Goal: Task Accomplishment & Management: Use online tool/utility

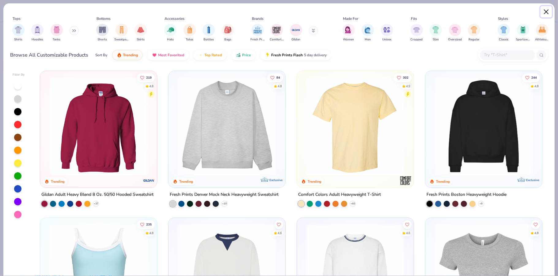
click at [542, 14] on button "Close" at bounding box center [546, 12] width 12 height 12
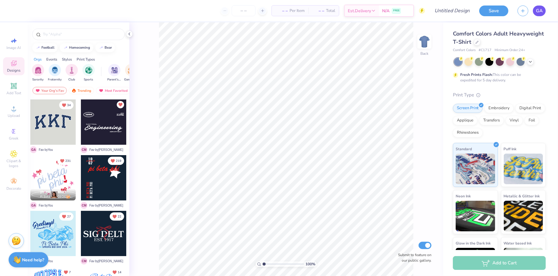
click at [539, 12] on span "GA" at bounding box center [539, 10] width 7 height 7
click at [538, 14] on link "GA" at bounding box center [539, 11] width 13 height 11
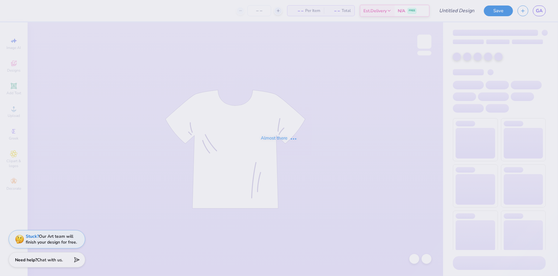
type input "final almost"
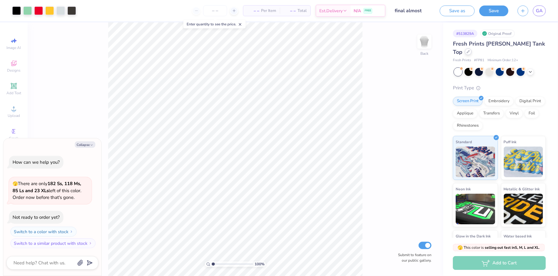
click at [470, 50] on icon at bounding box center [468, 51] width 3 height 3
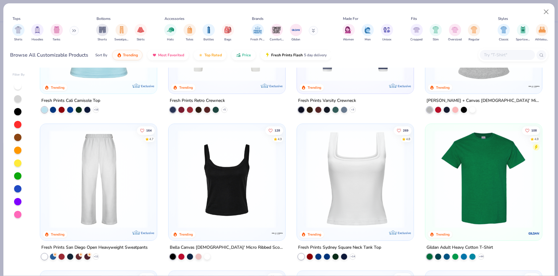
scroll to position [253, 0]
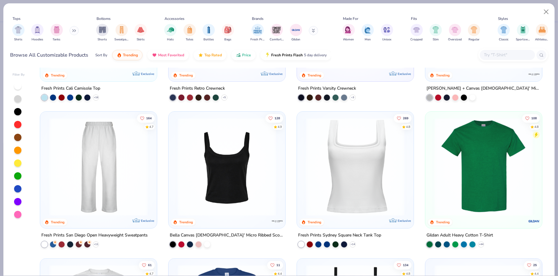
click at [333, 189] on img at bounding box center [355, 167] width 104 height 98
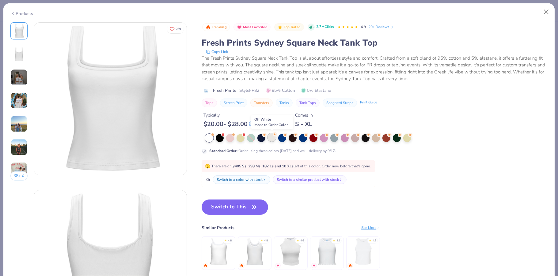
click at [270, 135] on div at bounding box center [272, 138] width 8 height 8
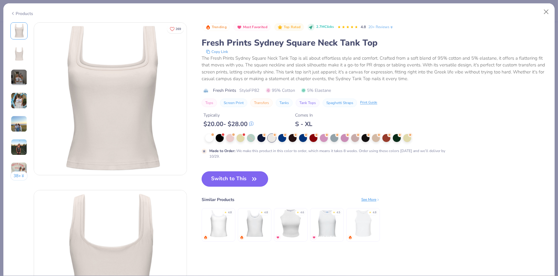
click at [233, 179] on button "Switch to This" at bounding box center [235, 179] width 66 height 15
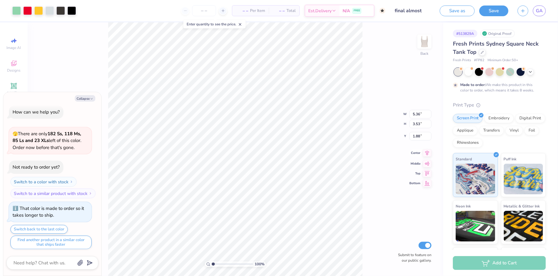
click at [428, 154] on icon at bounding box center [427, 153] width 9 height 7
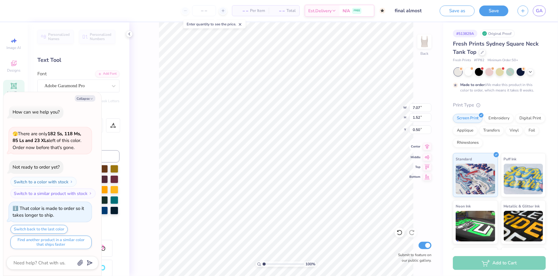
click at [426, 146] on icon at bounding box center [427, 146] width 9 height 7
type textarea "x"
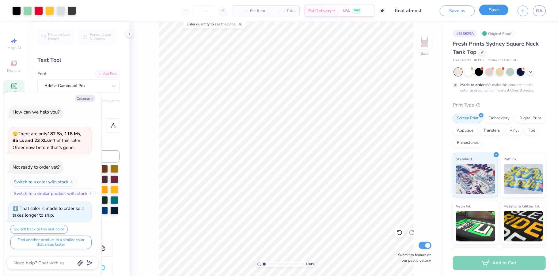
click at [493, 9] on button "Save" at bounding box center [493, 10] width 29 height 11
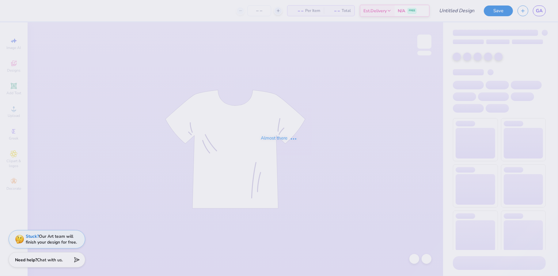
type input "final almost"
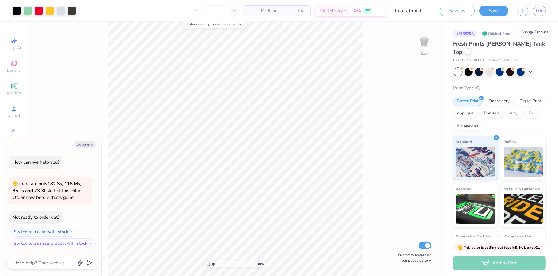
click at [472, 48] on div at bounding box center [468, 51] width 7 height 7
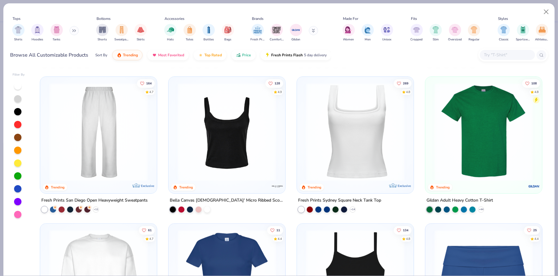
scroll to position [293, 0]
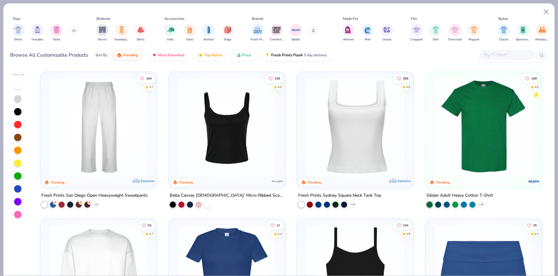
click at [355, 139] on img at bounding box center [355, 127] width 104 height 98
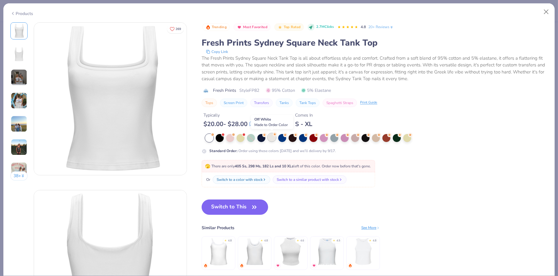
click at [270, 138] on div at bounding box center [272, 138] width 8 height 8
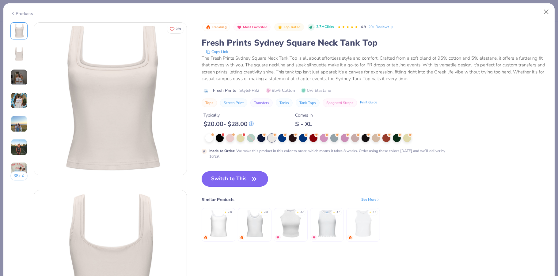
click at [231, 179] on button "Switch to This" at bounding box center [235, 179] width 66 height 15
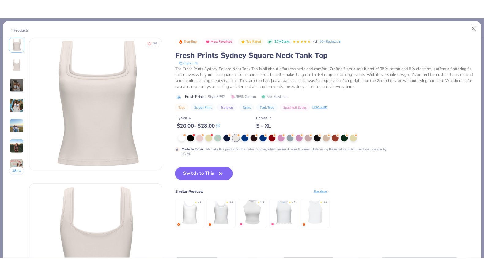
scroll to position [4, 0]
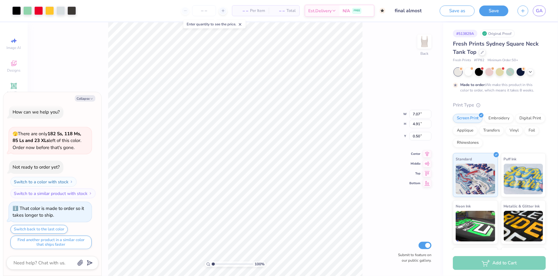
type textarea "x"
type input "1.11"
click at [424, 147] on icon at bounding box center [427, 146] width 9 height 7
click at [364, 149] on div "100 % Back W 7.07 7.07 " H 4.91 4.91 " Y 1.11 1.11 " Center Middle Top Bottom S…" at bounding box center [235, 149] width 415 height 254
click at [425, 146] on icon at bounding box center [427, 146] width 9 height 7
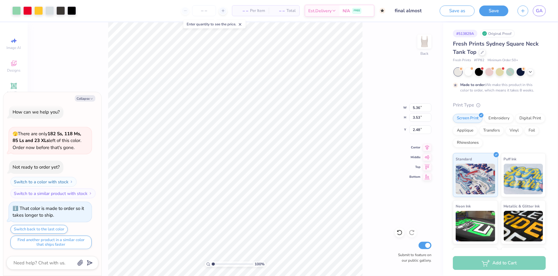
type textarea "x"
type input "7.07"
type input "1.52"
type input "1.11"
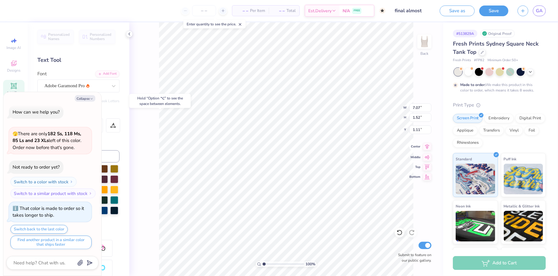
click at [425, 147] on icon at bounding box center [427, 146] width 9 height 7
type textarea "x"
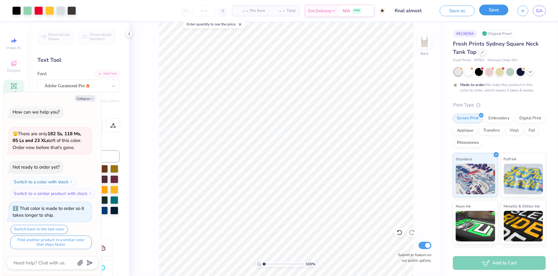
click at [487, 10] on button "Save" at bounding box center [493, 10] width 29 height 11
click at [198, 10] on input "number" at bounding box center [192, 10] width 24 height 11
type input "50"
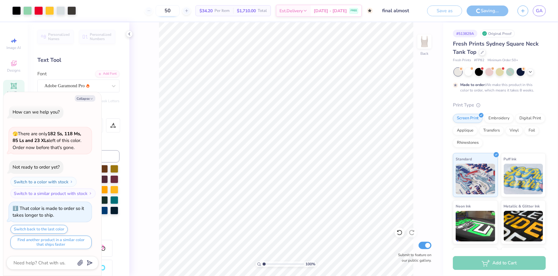
type textarea "x"
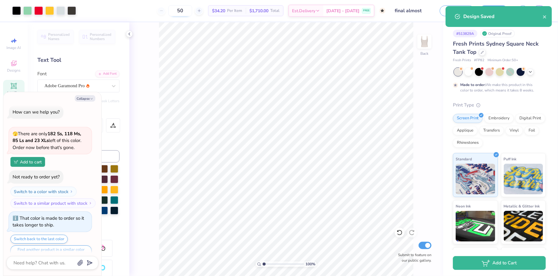
click at [192, 10] on input "50" at bounding box center [180, 10] width 24 height 11
type input "5"
type input "50"
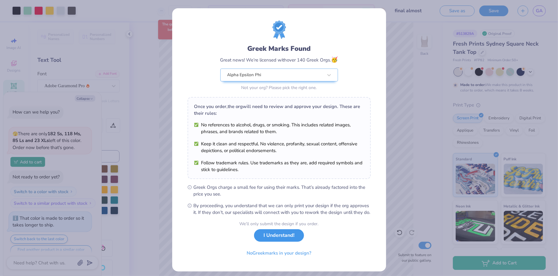
click at [273, 242] on button "I Understand!" at bounding box center [279, 235] width 50 height 13
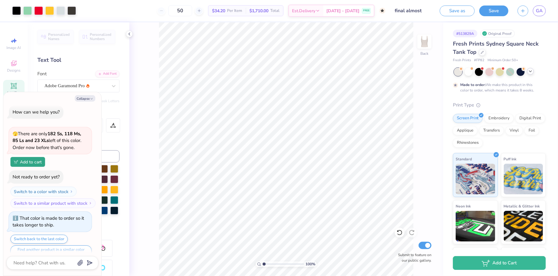
click at [529, 71] on icon at bounding box center [530, 71] width 5 height 5
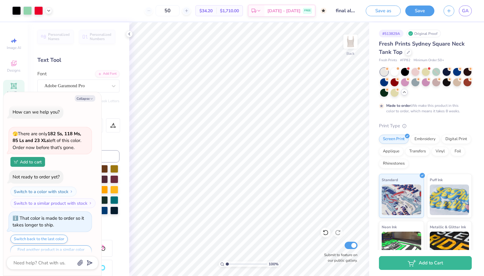
type textarea "x"
